Goal: Information Seeking & Learning: Check status

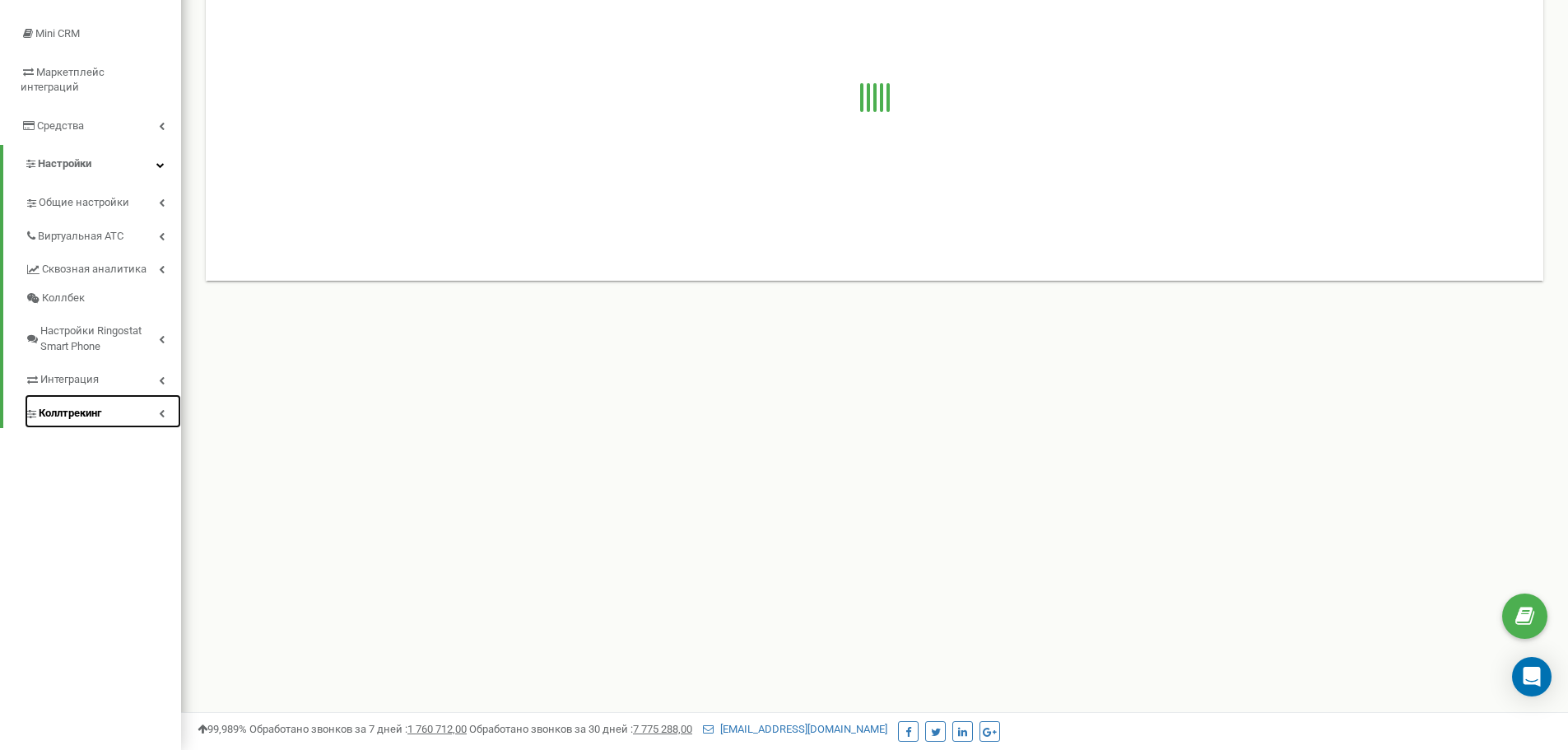
click at [81, 406] on span "Коллтрекинг" at bounding box center [71, 414] width 63 height 15
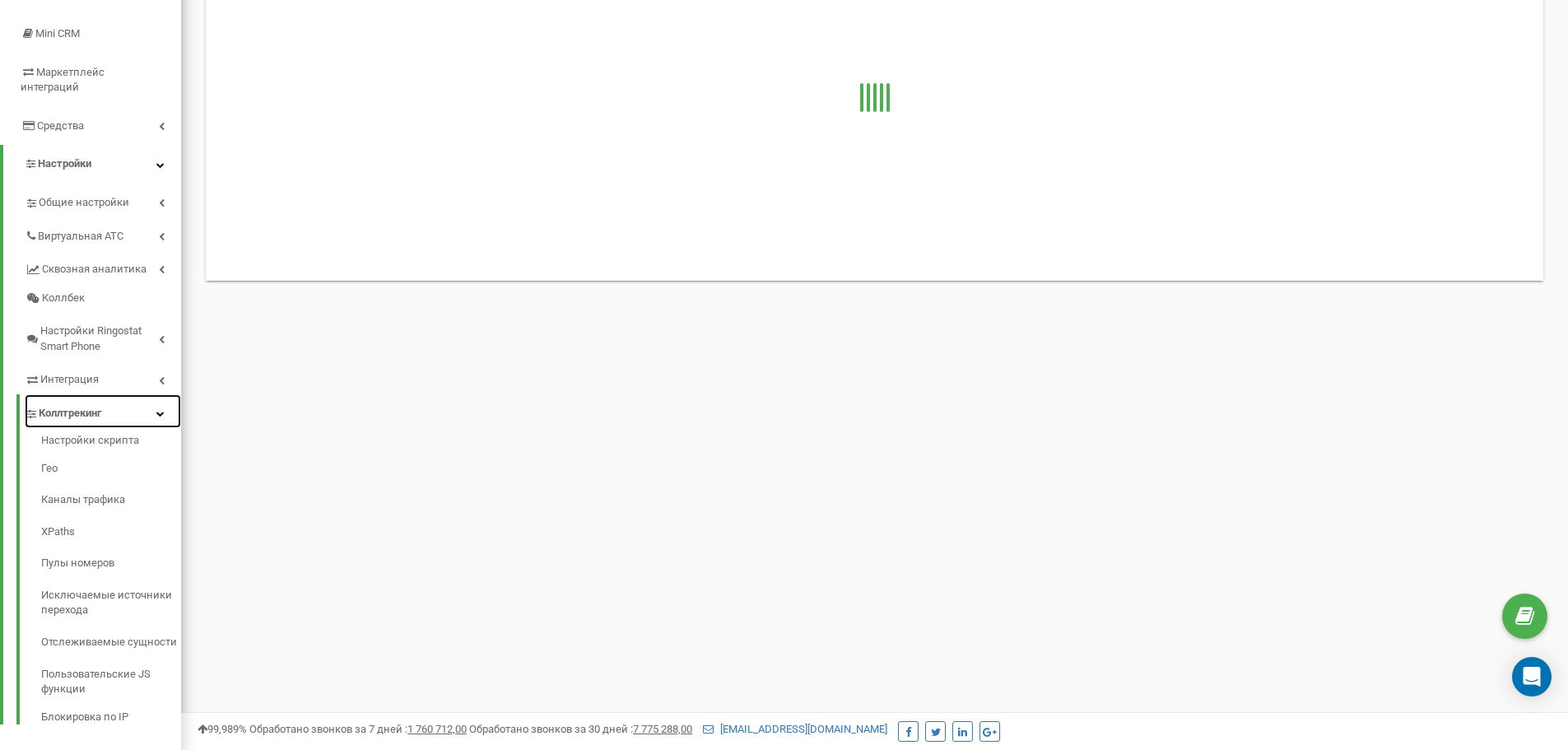
scroll to position [239, 0]
click at [73, 547] on link "Пулы номеров" at bounding box center [110, 563] width 140 height 32
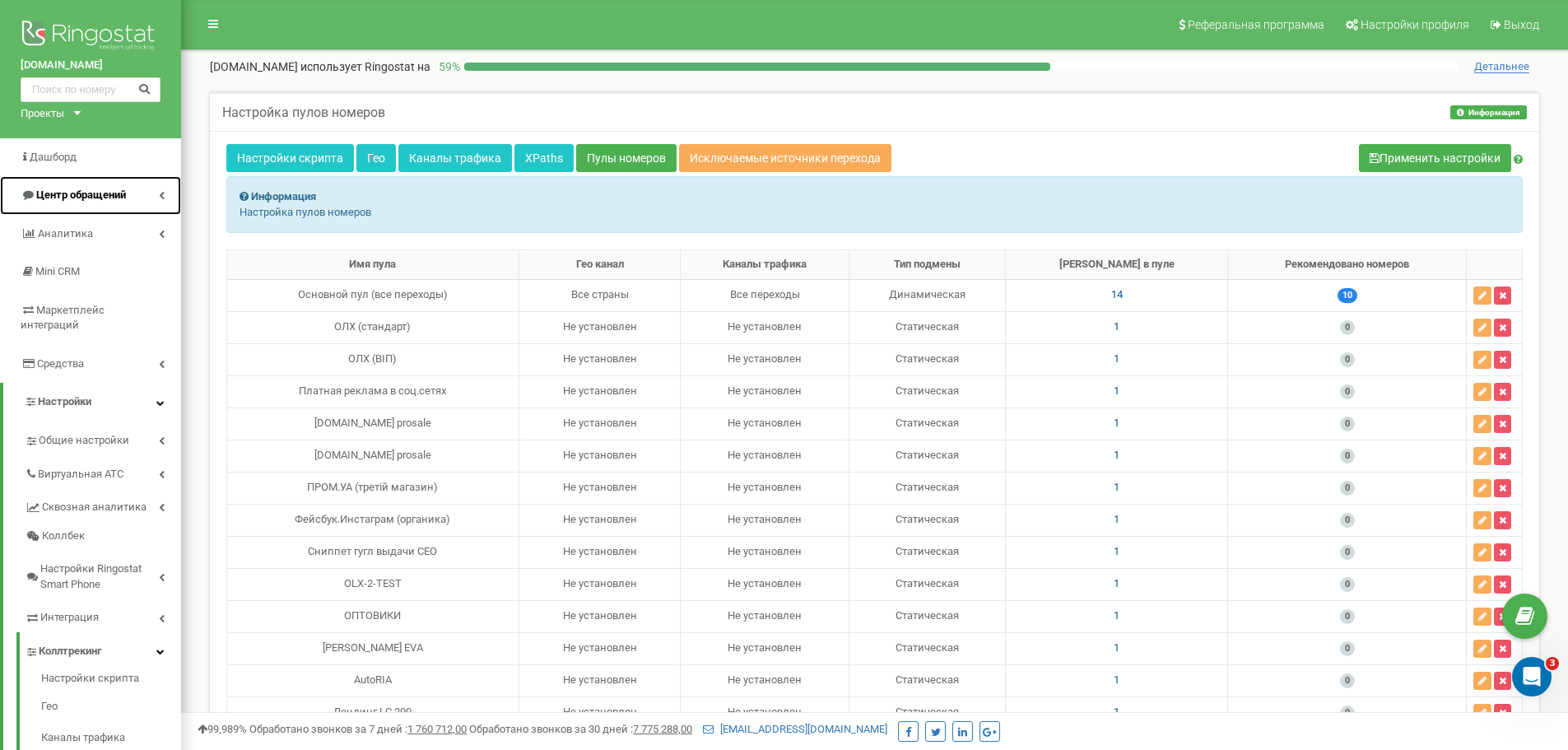
click at [100, 196] on span "Центр обращений" at bounding box center [82, 195] width 90 height 13
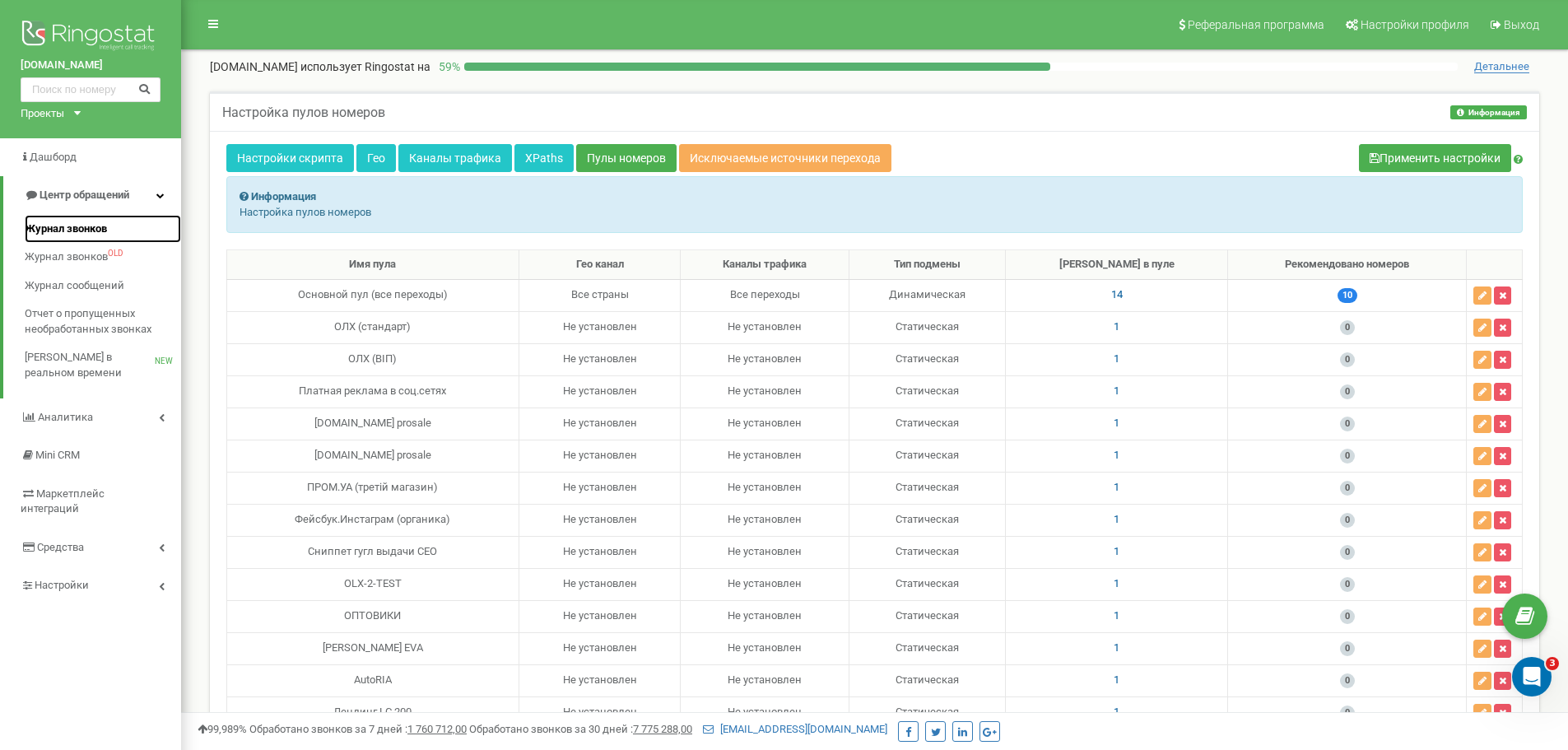
click at [93, 229] on span "Журнал звонков" at bounding box center [65, 230] width 82 height 15
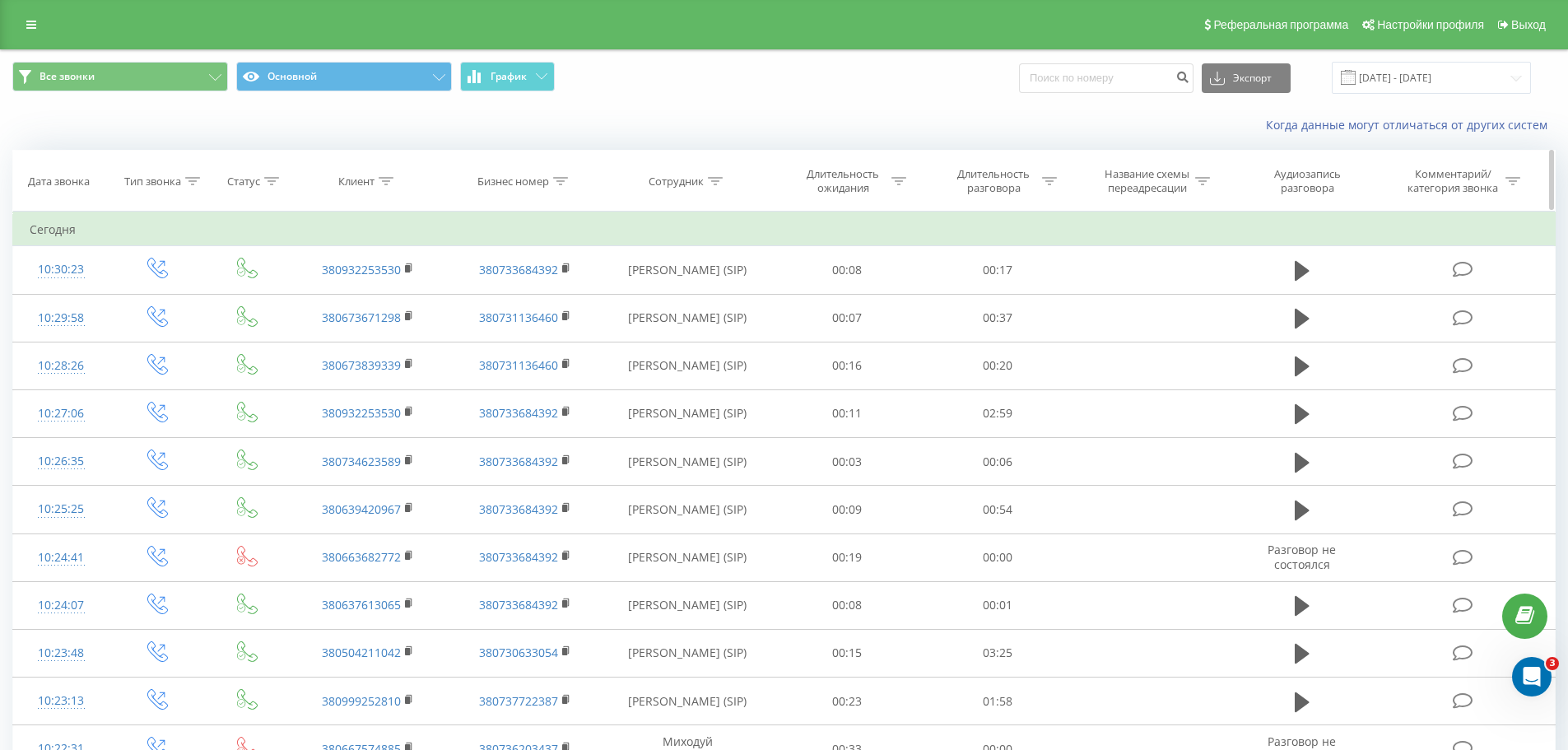
click at [385, 181] on icon at bounding box center [386, 181] width 14 height 9
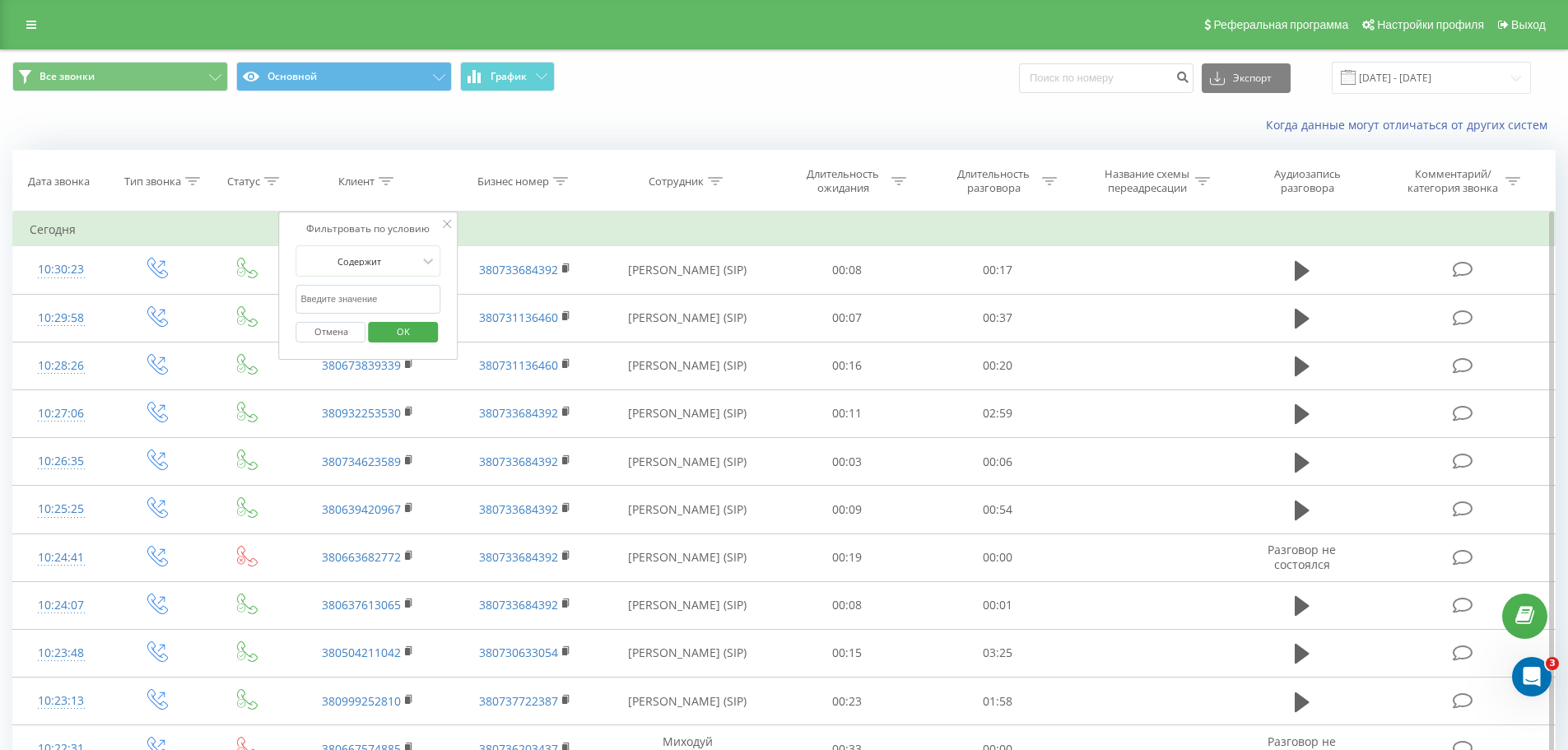
click at [363, 293] on input "text" at bounding box center [369, 299] width 144 height 29
paste input "0508484604"
type input "0508484604"
click at [385, 336] on span "OK" at bounding box center [404, 332] width 46 height 26
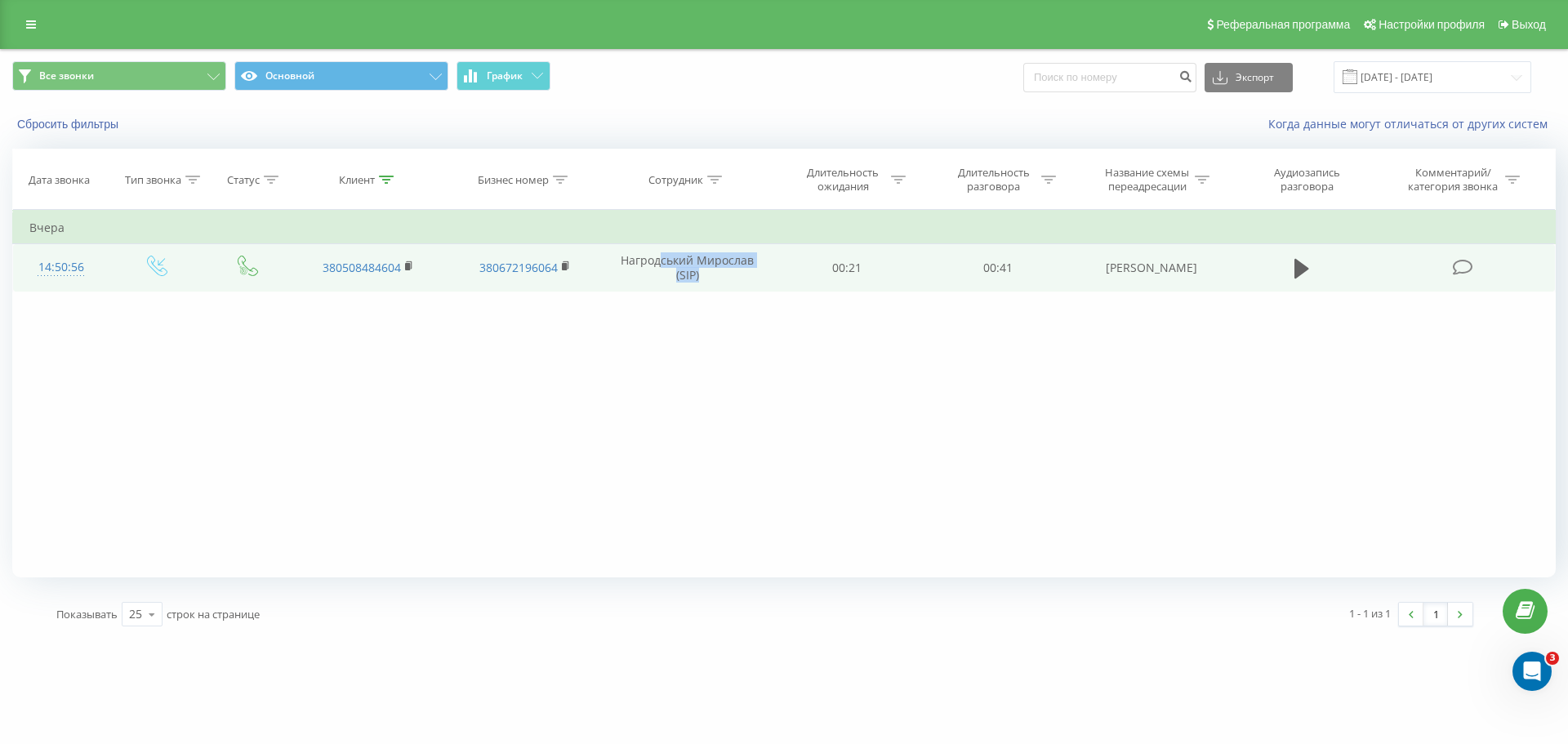
drag, startPoint x: 658, startPoint y: 259, endPoint x: 704, endPoint y: 268, distance: 46.9
click at [704, 268] on td "Нагродський Мирослав (SIP)" at bounding box center [687, 268] width 169 height 47
drag, startPoint x: 704, startPoint y: 268, endPoint x: 670, endPoint y: 261, distance: 34.7
click at [670, 261] on td "Нагродський Мирослав (SIP)" at bounding box center [687, 268] width 169 height 47
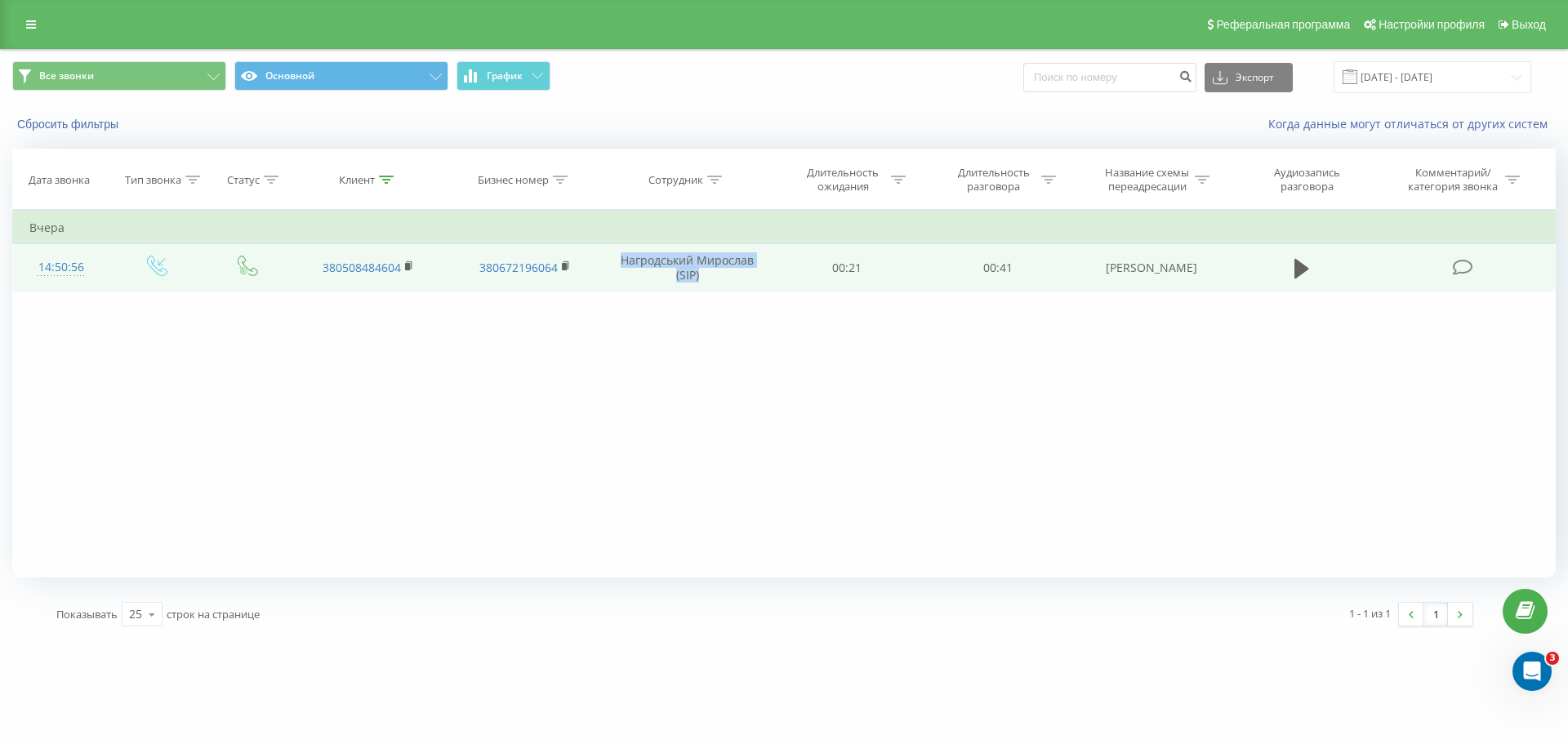
click at [670, 261] on td "Нагродський Мирослав (SIP)" at bounding box center [687, 268] width 169 height 47
click at [564, 265] on rect at bounding box center [564, 267] width 5 height 8
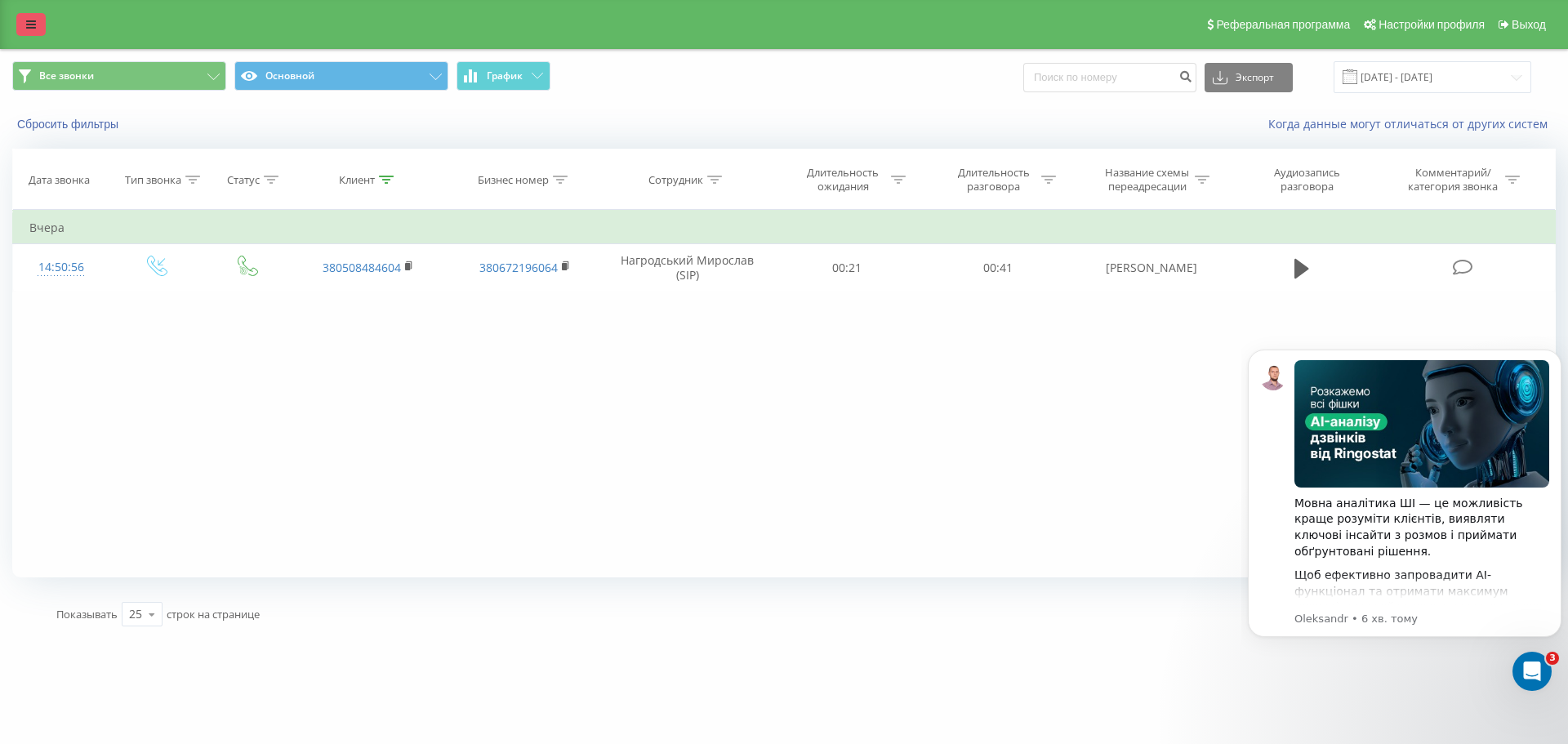
click at [19, 28] on link at bounding box center [30, 24] width 30 height 23
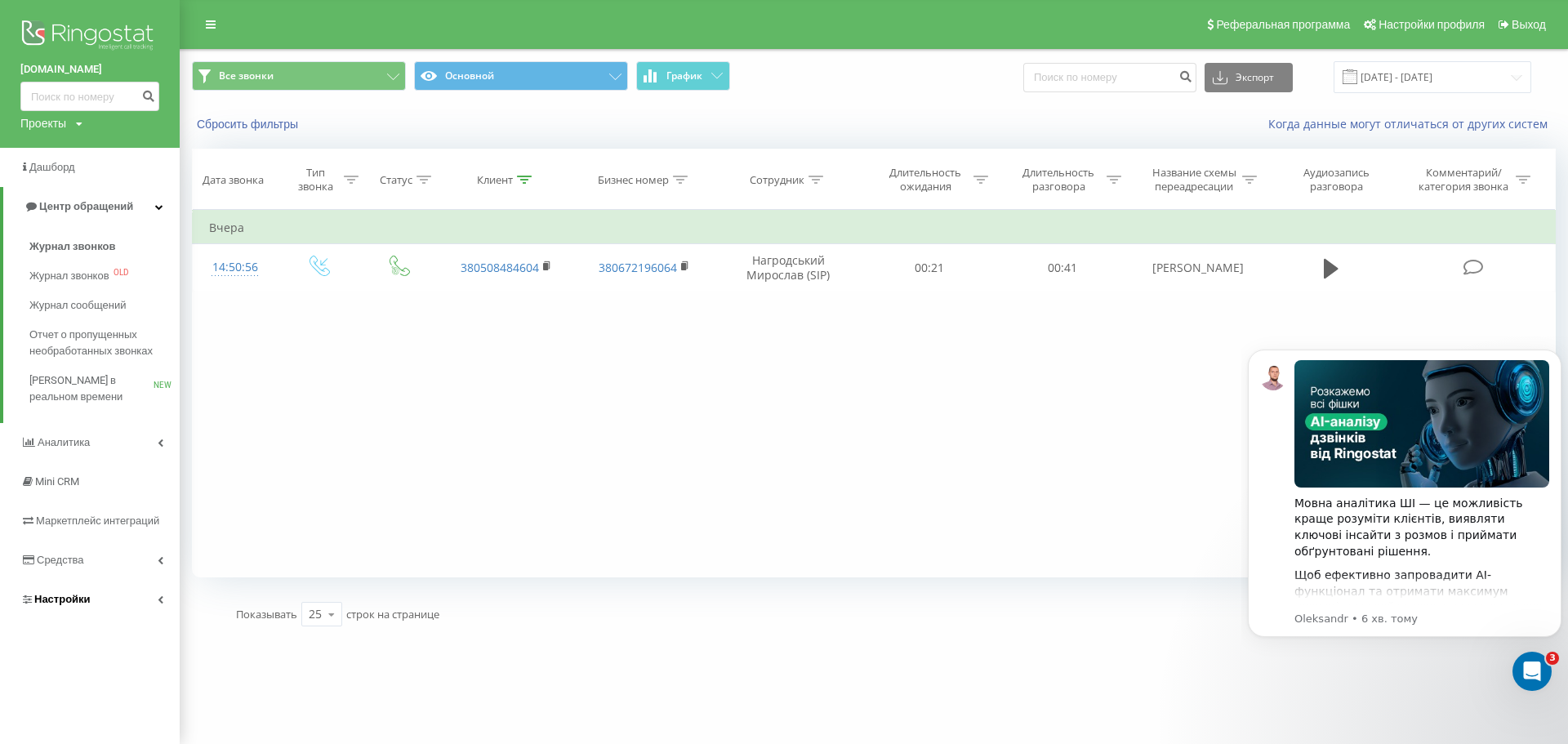
click at [91, 594] on link "Настройки" at bounding box center [89, 600] width 180 height 39
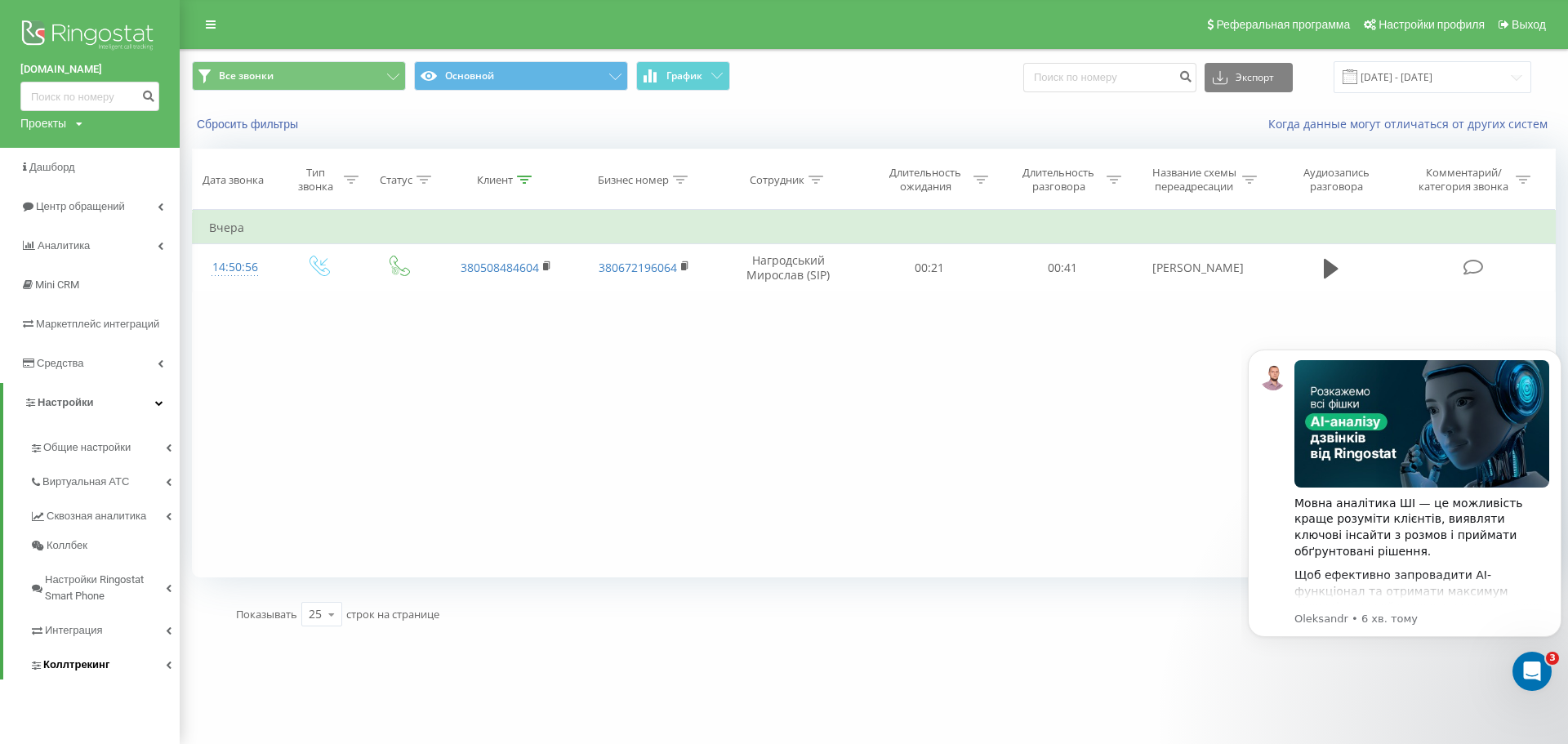
click at [90, 664] on span "Коллтрекинг" at bounding box center [76, 665] width 66 height 16
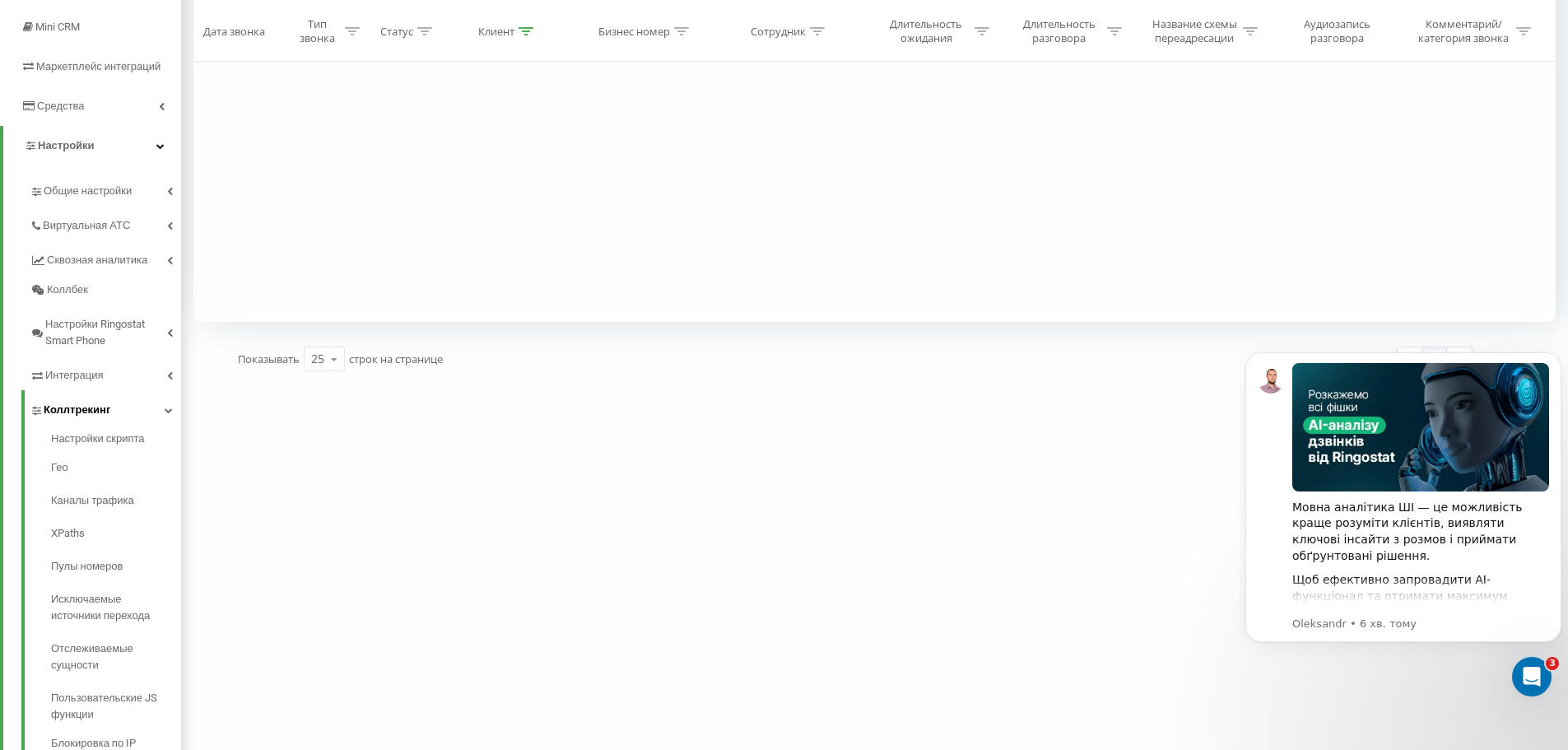
scroll to position [304, 0]
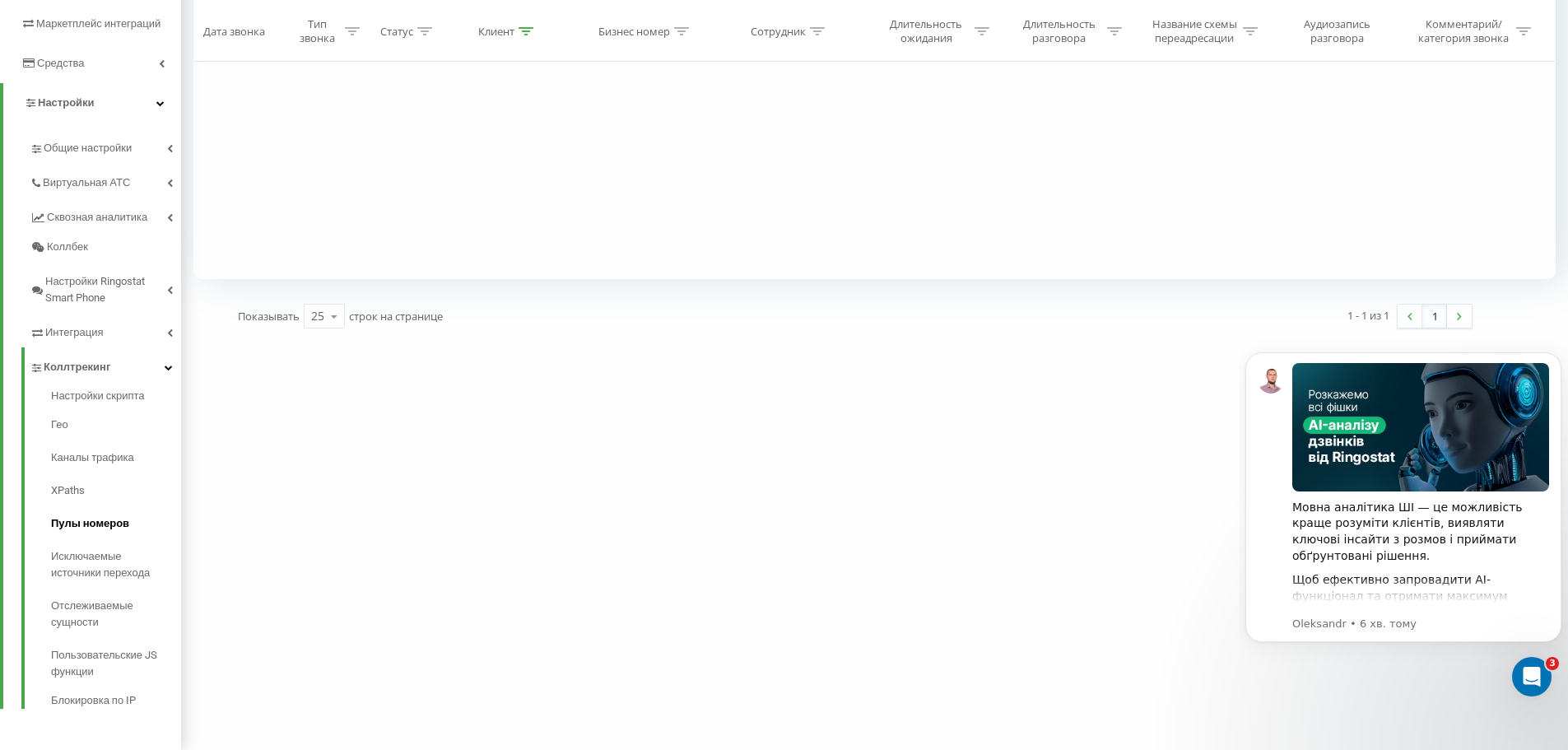
click at [73, 512] on link "Пулы номеров" at bounding box center [116, 524] width 130 height 33
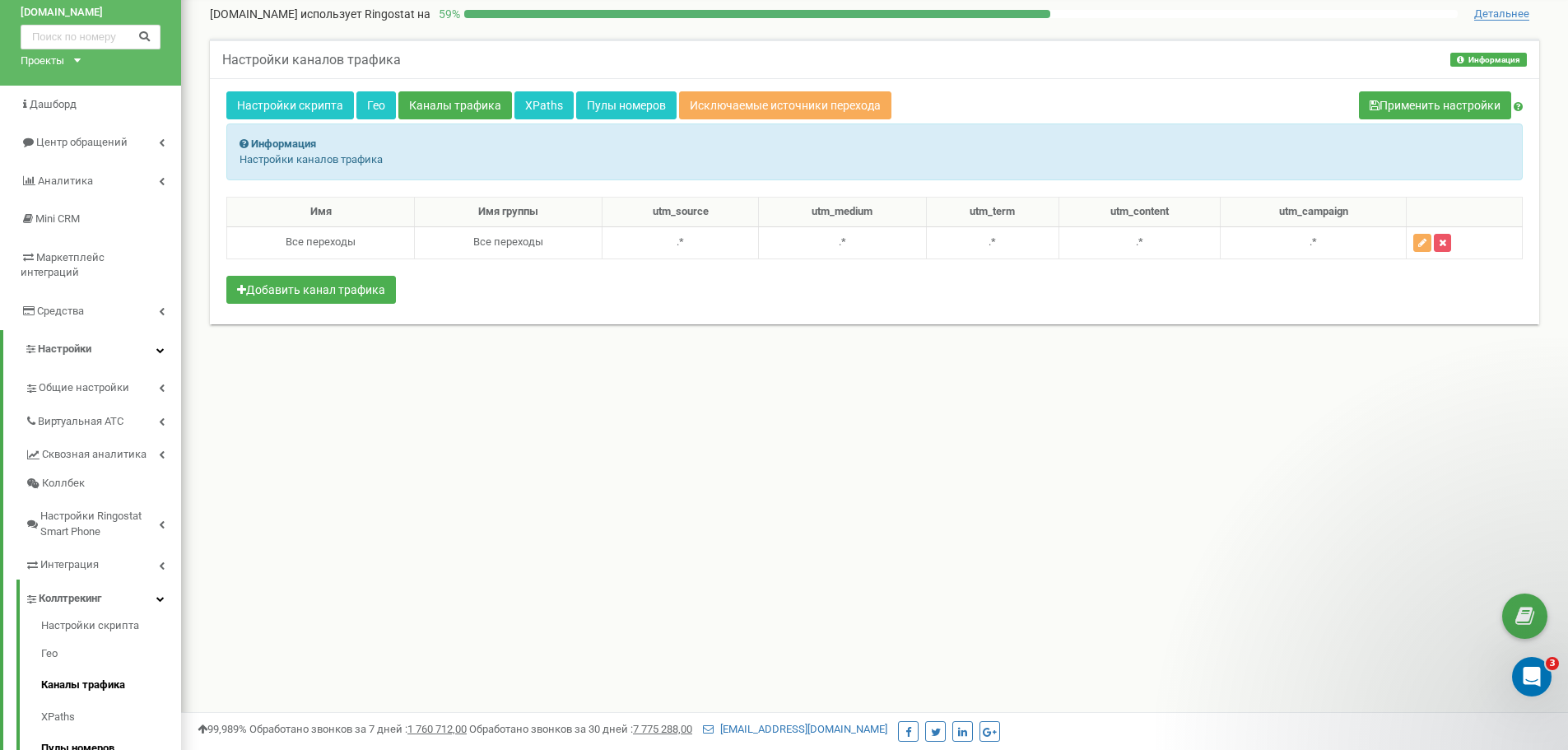
scroll to position [50, 0]
